Goal: Transaction & Acquisition: Download file/media

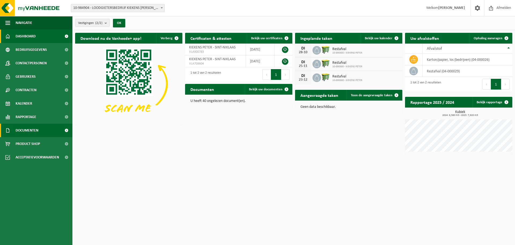
click at [31, 132] on span "Documenten" at bounding box center [27, 129] width 23 height 13
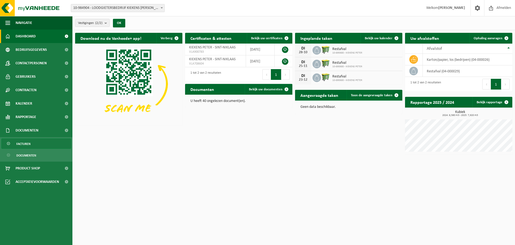
click at [27, 145] on span "Facturen" at bounding box center [23, 143] width 14 height 10
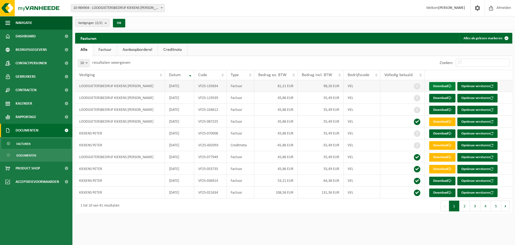
click at [446, 86] on link "Download" at bounding box center [442, 86] width 26 height 9
click at [449, 96] on link "Download" at bounding box center [442, 98] width 26 height 9
click at [447, 108] on link "Download" at bounding box center [442, 109] width 26 height 9
